Goal: Complete application form

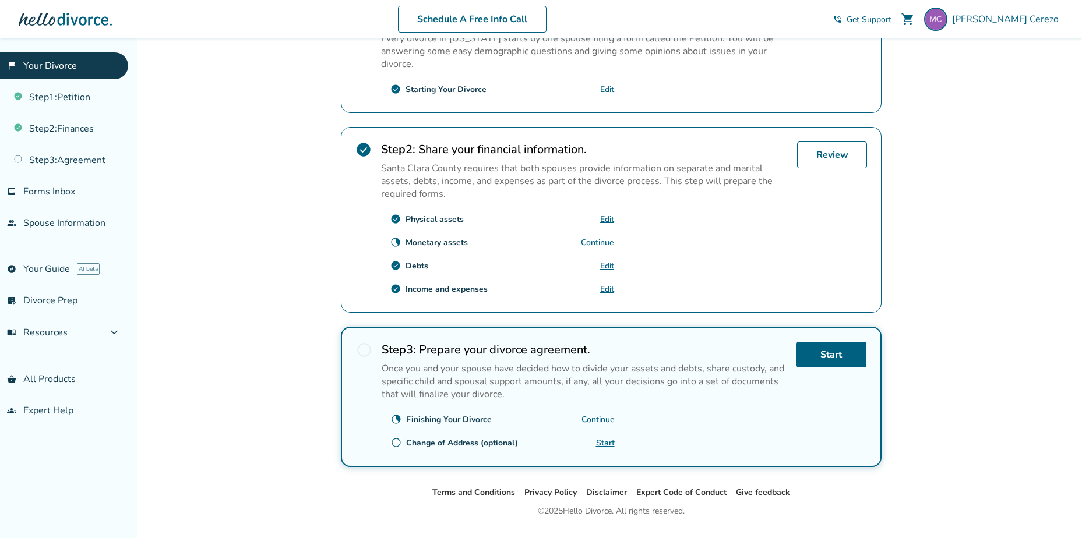
scroll to position [291, 0]
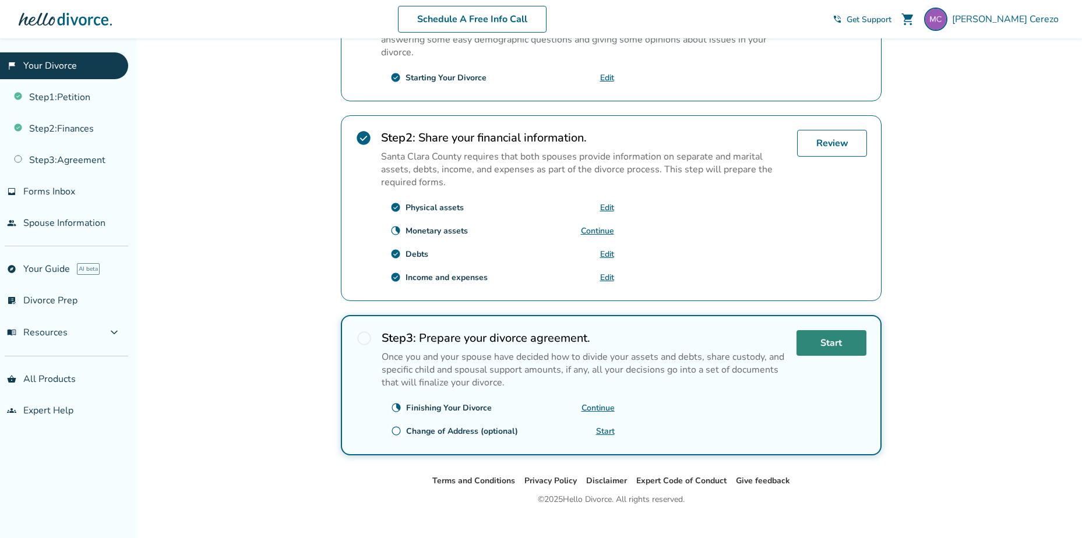
click at [836, 343] on link "Start" at bounding box center [832, 343] width 70 height 26
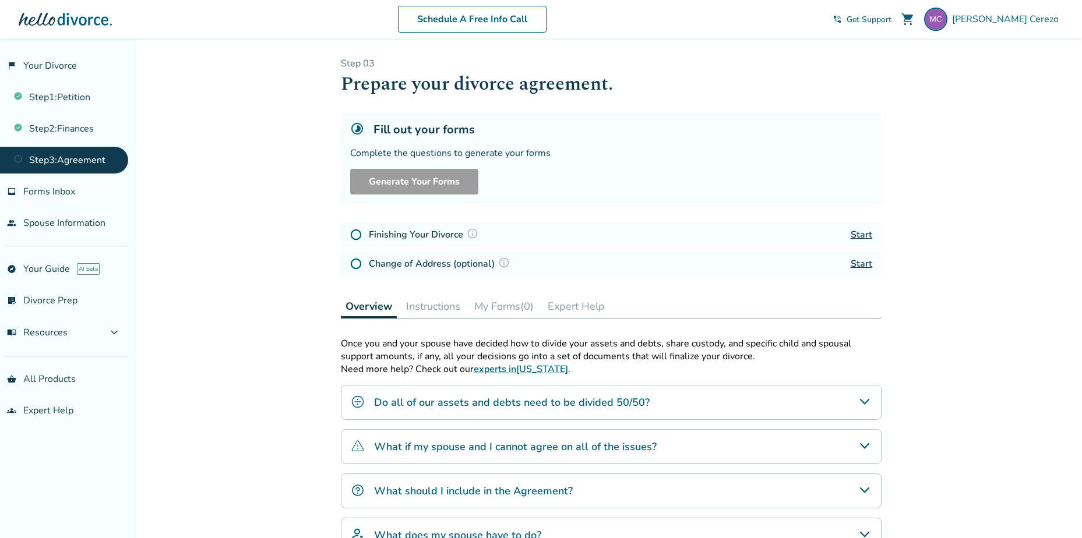
click at [861, 237] on link "Start" at bounding box center [862, 234] width 22 height 13
